Goal: Task Accomplishment & Management: Manage account settings

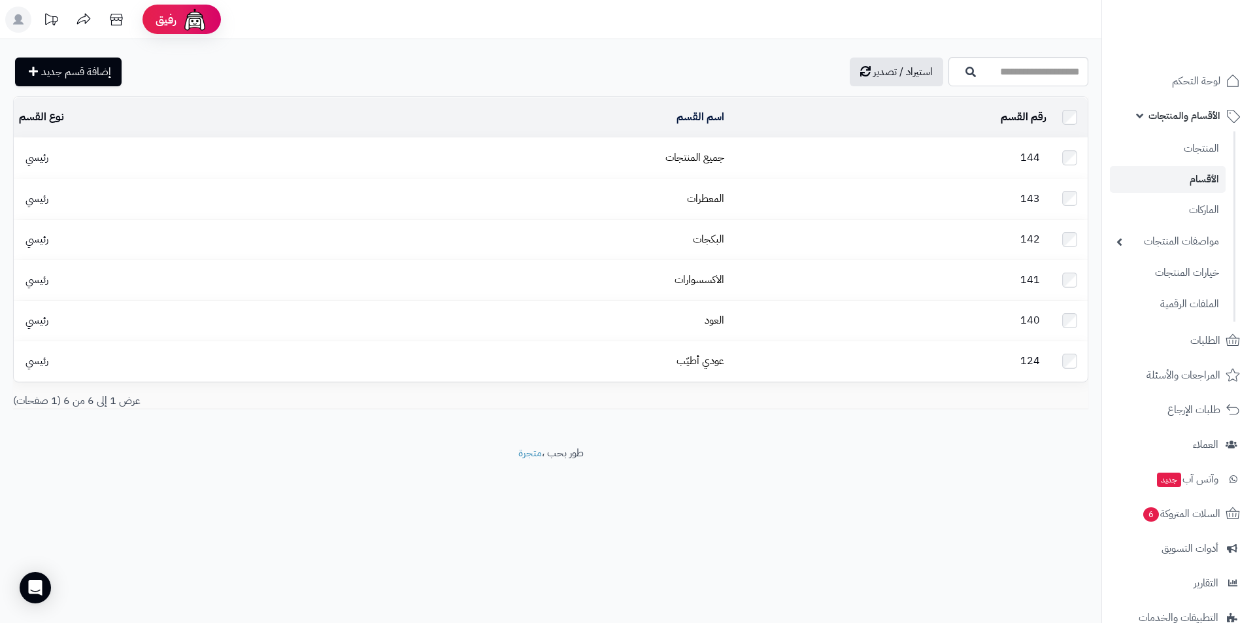
drag, startPoint x: 972, startPoint y: 587, endPoint x: 1067, endPoint y: 568, distance: 97.2
click at [973, 587] on div "رفيق ! الطلبات معالجة مكتمل إرجاع المنتجات العملاء المتواجدون الان 9 عملاء منتظ…" at bounding box center [627, 311] width 1255 height 623
click at [1170, 205] on link "الماركات" at bounding box center [1168, 209] width 116 height 27
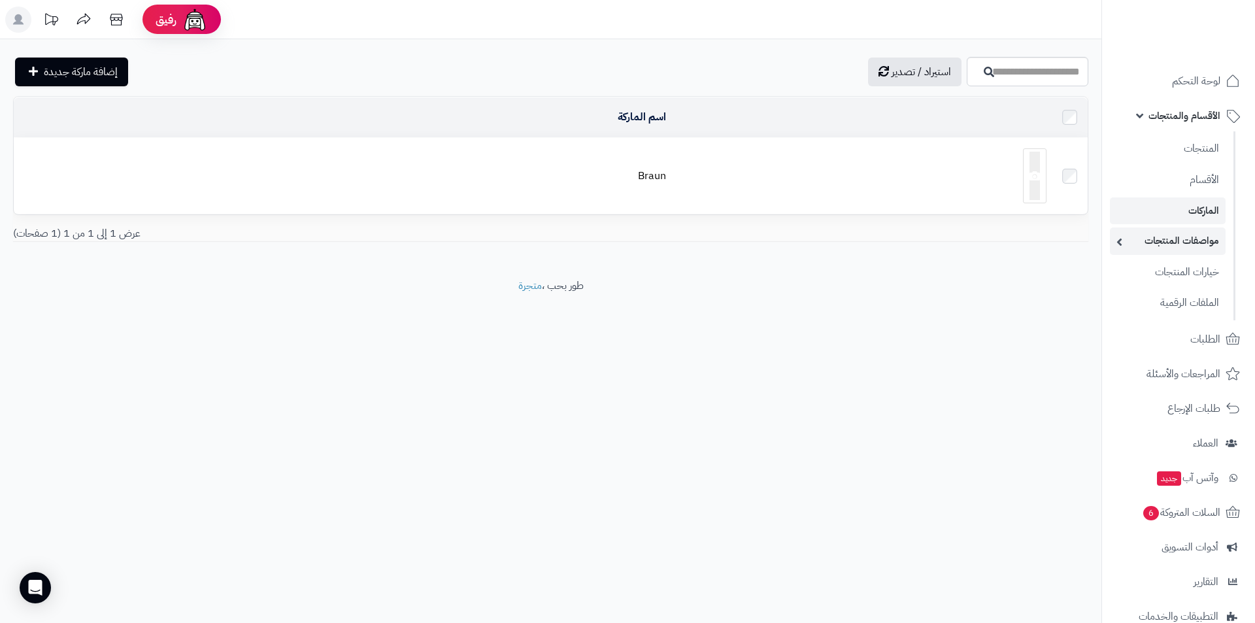
click at [1207, 241] on link "مواصفات المنتجات" at bounding box center [1168, 241] width 116 height 27
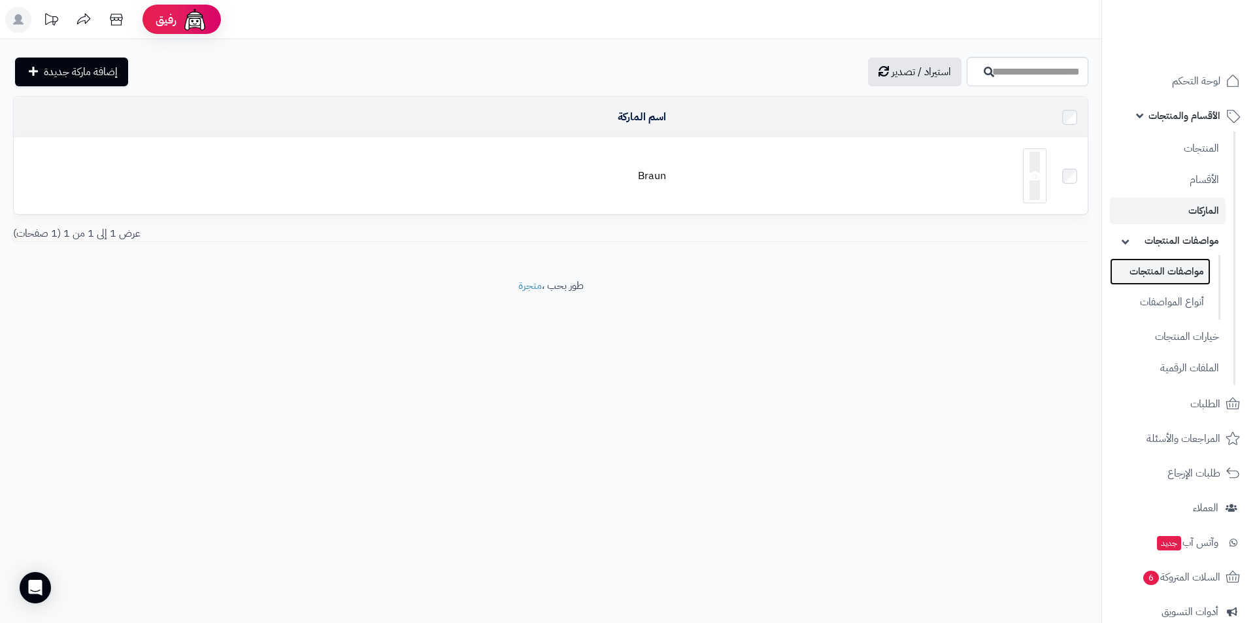
click at [1185, 269] on link "مواصفات المنتجات" at bounding box center [1160, 271] width 101 height 27
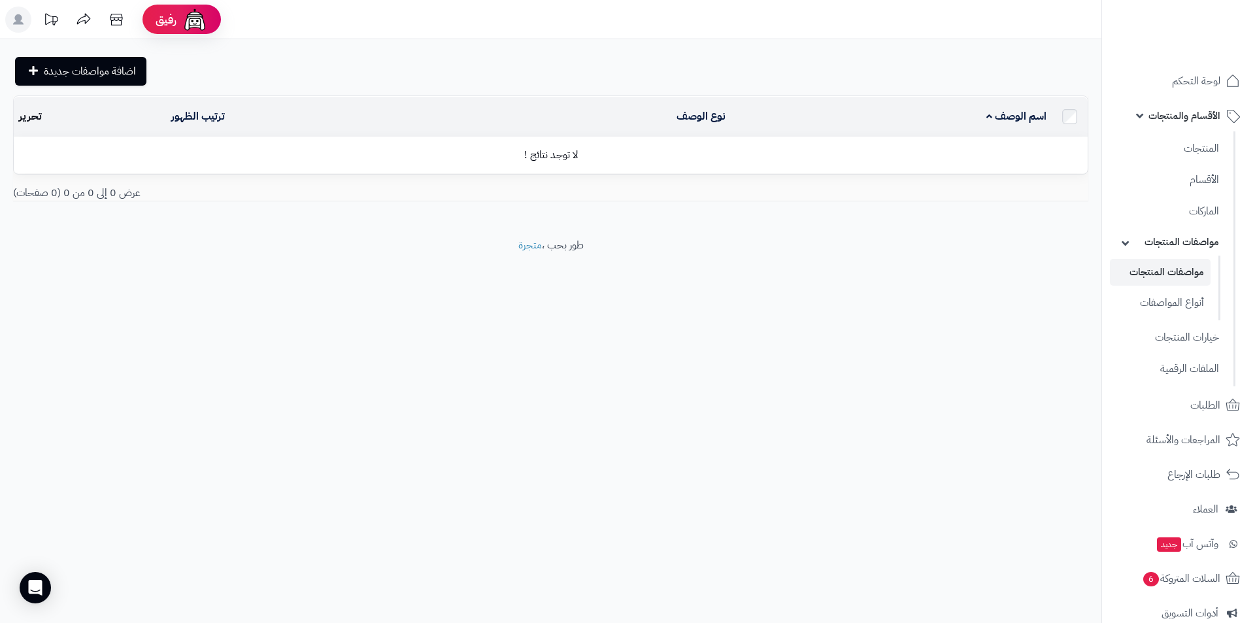
drag, startPoint x: 861, startPoint y: 362, endPoint x: 871, endPoint y: 362, distance: 9.8
click at [862, 362] on div "رفيق ! الطلبات معالجة مكتمل إرجاع المنتجات العملاء المتواجدون الان 9 عملاء منتظ…" at bounding box center [627, 311] width 1255 height 623
click at [1191, 297] on link "أنواع المواصفات" at bounding box center [1160, 302] width 101 height 27
click at [1100, 486] on div "رفيق ! الطلبات معالجة مكتمل إرجاع المنتجات العملاء المتواجدون الان 9 عملاء منتظ…" at bounding box center [627, 311] width 1255 height 623
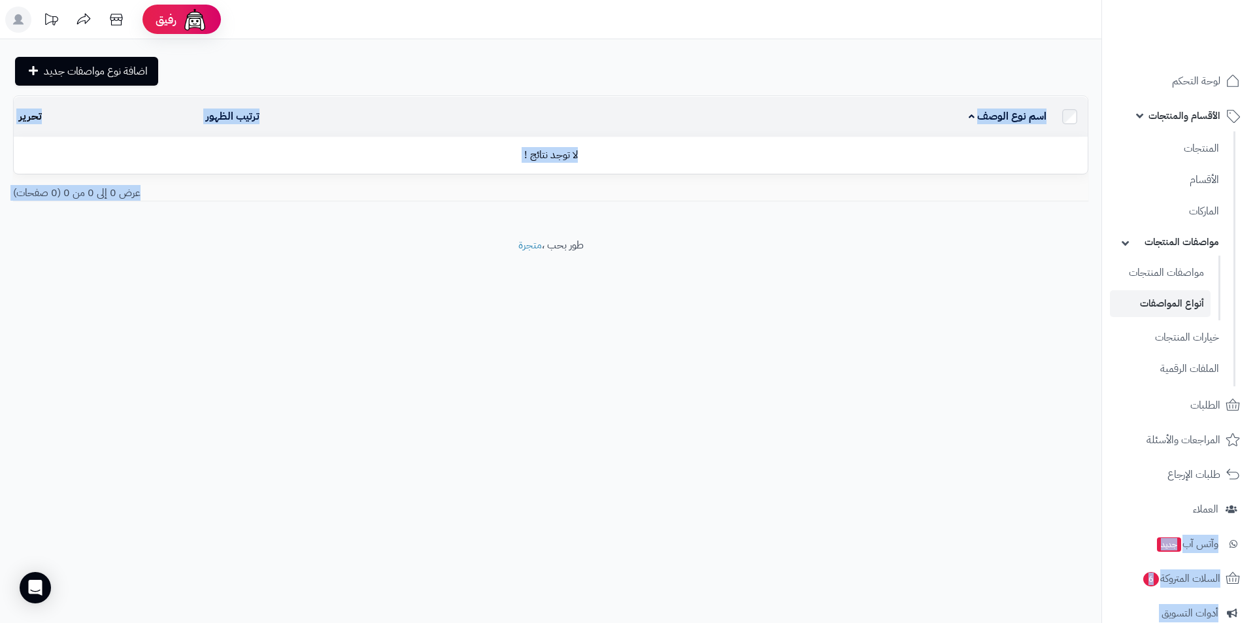
drag, startPoint x: 1101, startPoint y: 424, endPoint x: 1114, endPoint y: 492, distance: 69.9
click at [1121, 504] on div "رفيق ! الطلبات معالجة مكتمل إرجاع المنتجات العملاء المتواجدون الان 9 عملاء منتظ…" at bounding box center [627, 311] width 1255 height 623
click at [1029, 524] on div "رفيق ! الطلبات معالجة مكتمل إرجاع المنتجات العملاء المتواجدون الان 9 عملاء منتظ…" at bounding box center [627, 311] width 1255 height 623
